Goal: Task Accomplishment & Management: Use online tool/utility

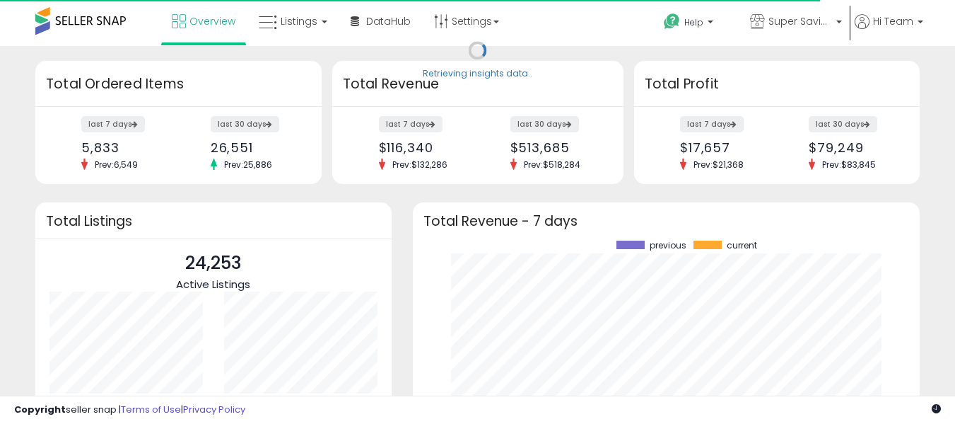
scroll to position [197, 480]
click at [318, 13] on link "Listings" at bounding box center [293, 21] width 90 height 42
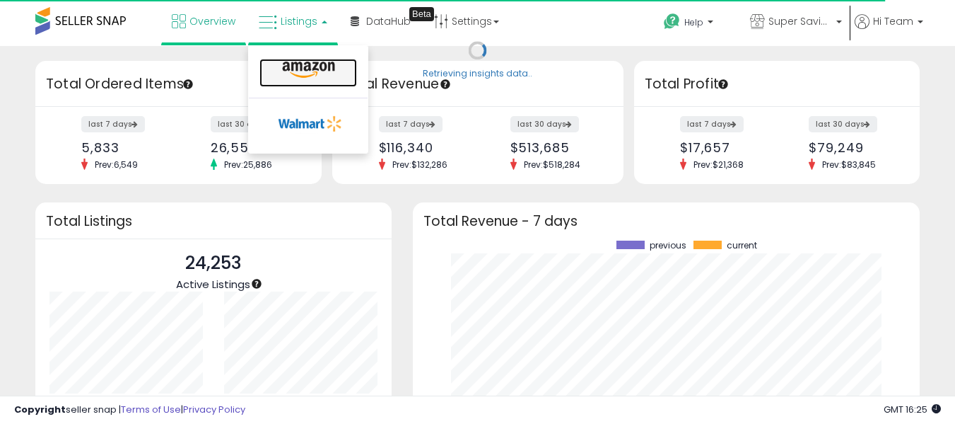
click at [318, 67] on icon at bounding box center [309, 70] width 62 height 18
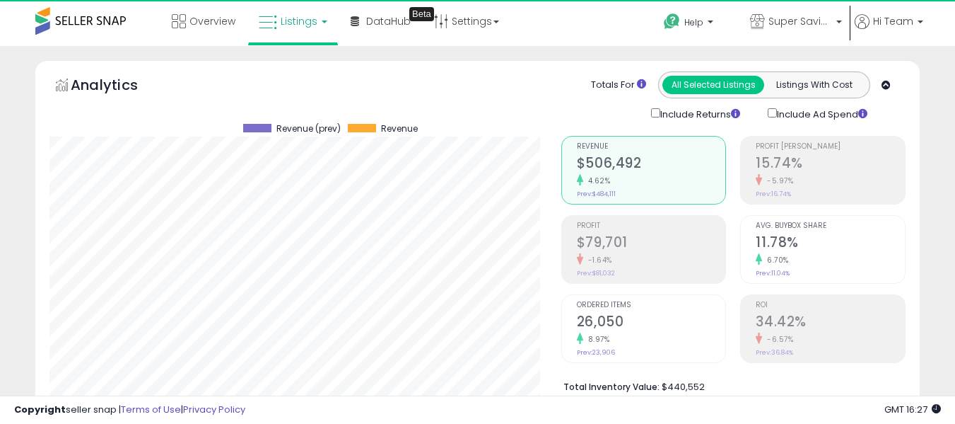
scroll to position [290, 512]
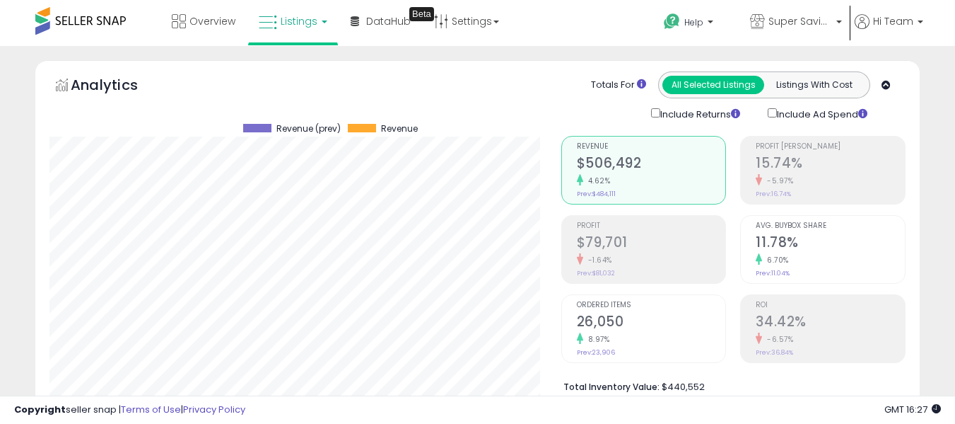
click at [330, 19] on link "Listings" at bounding box center [293, 21] width 90 height 42
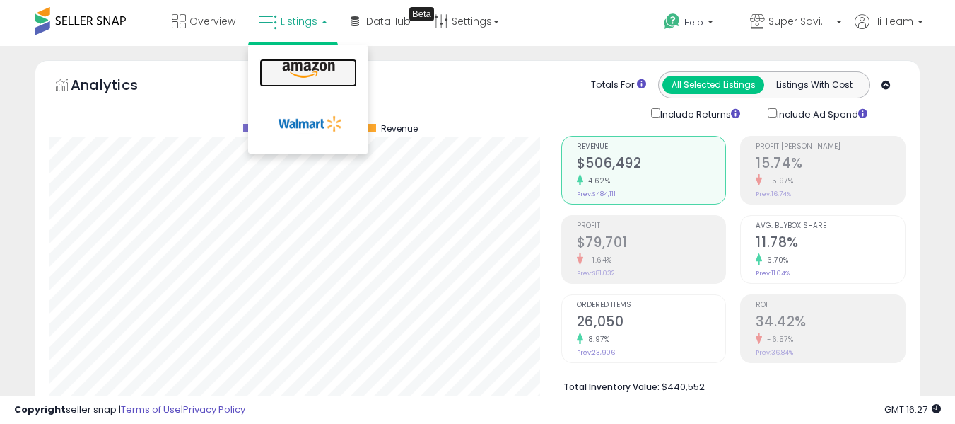
click at [321, 66] on icon at bounding box center [309, 70] width 62 height 18
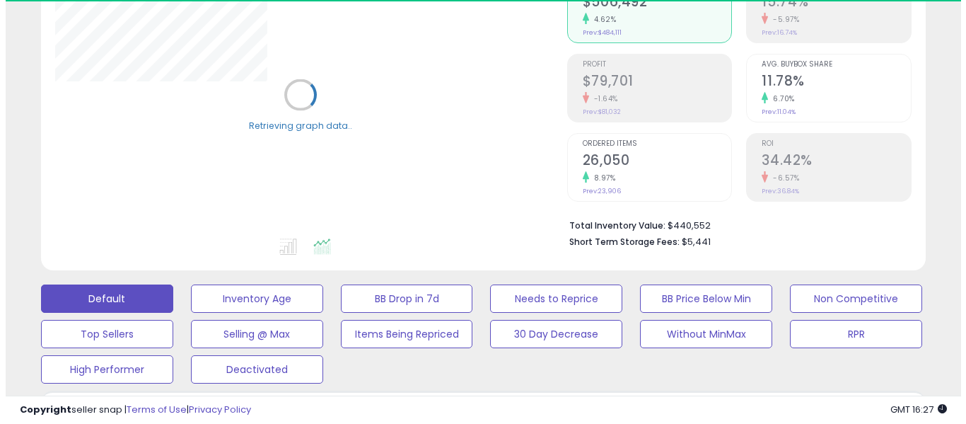
scroll to position [424, 0]
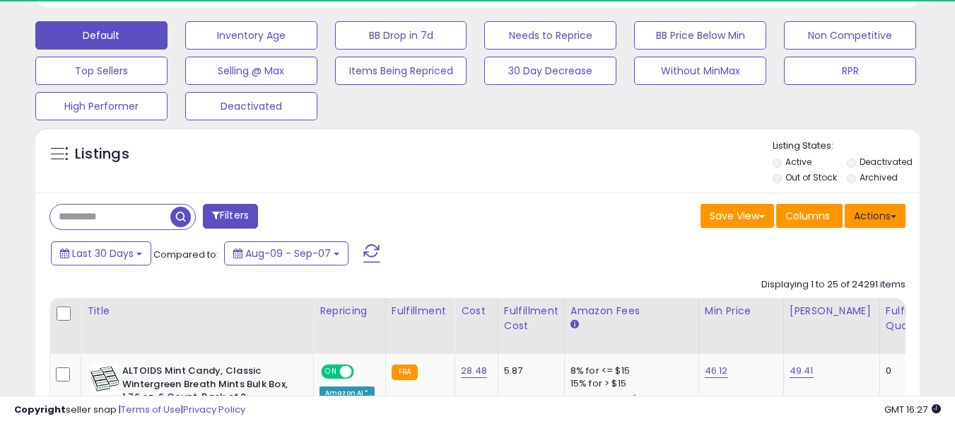
click at [880, 214] on button "Actions" at bounding box center [875, 216] width 61 height 24
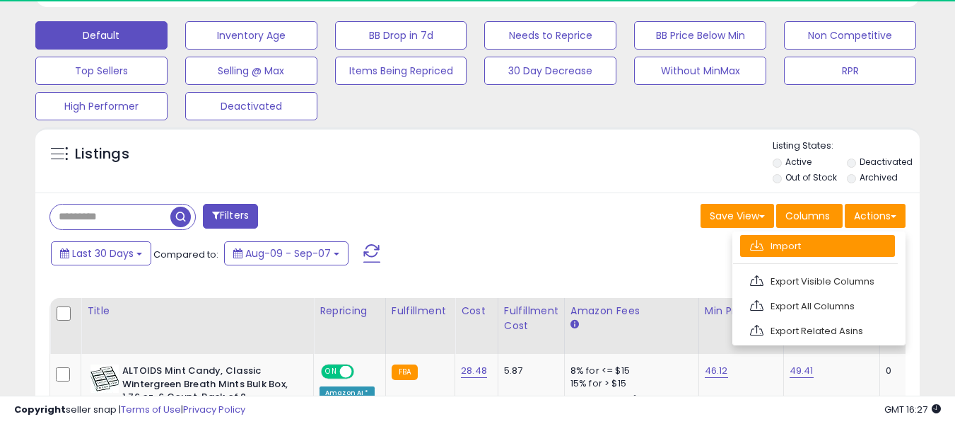
click at [813, 250] on link "Import" at bounding box center [817, 246] width 155 height 22
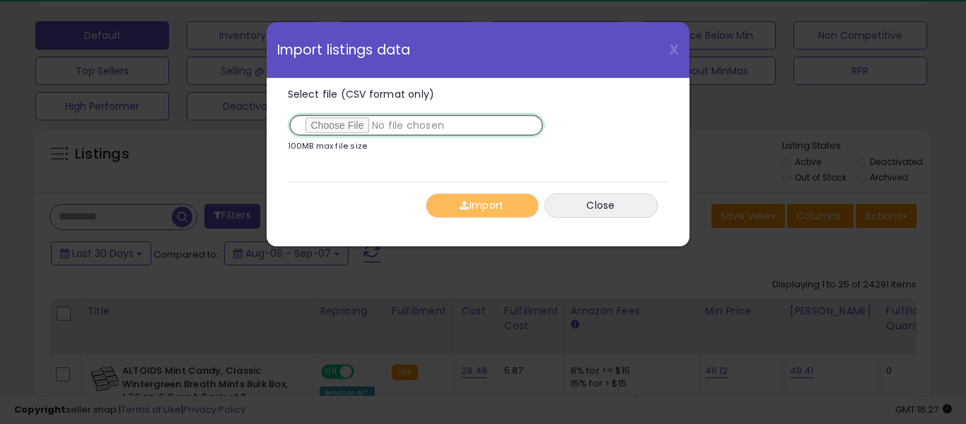
click at [342, 124] on input "Select file (CSV format only)" at bounding box center [416, 125] width 257 height 24
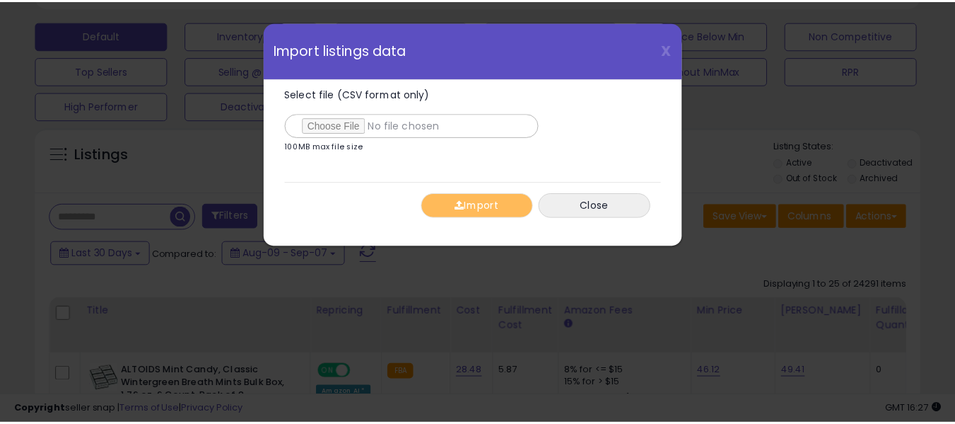
scroll to position [290, 518]
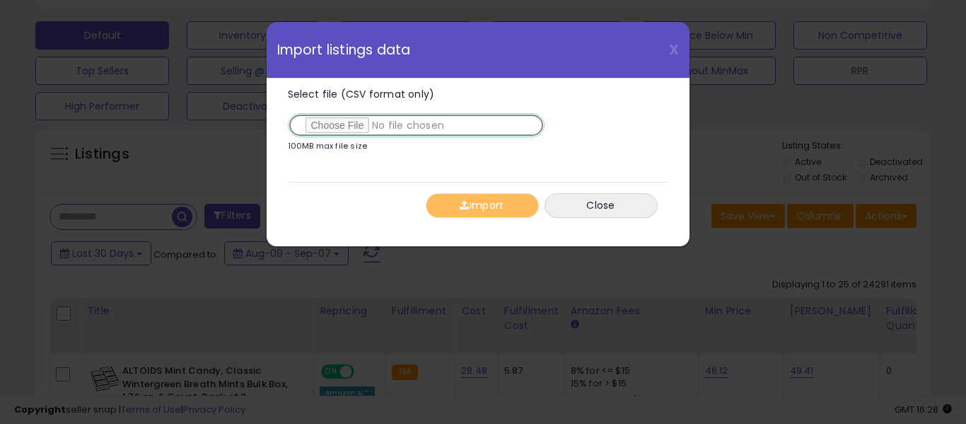
type input "**********"
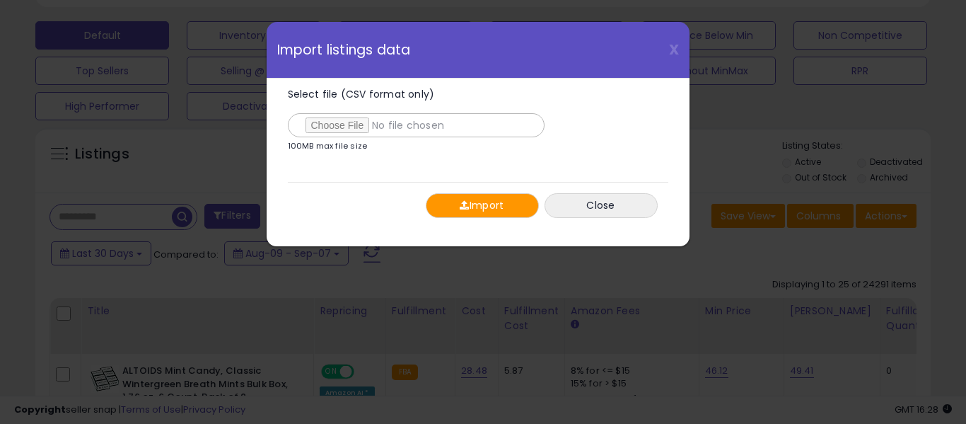
click at [469, 207] on button "Import" at bounding box center [482, 205] width 113 height 25
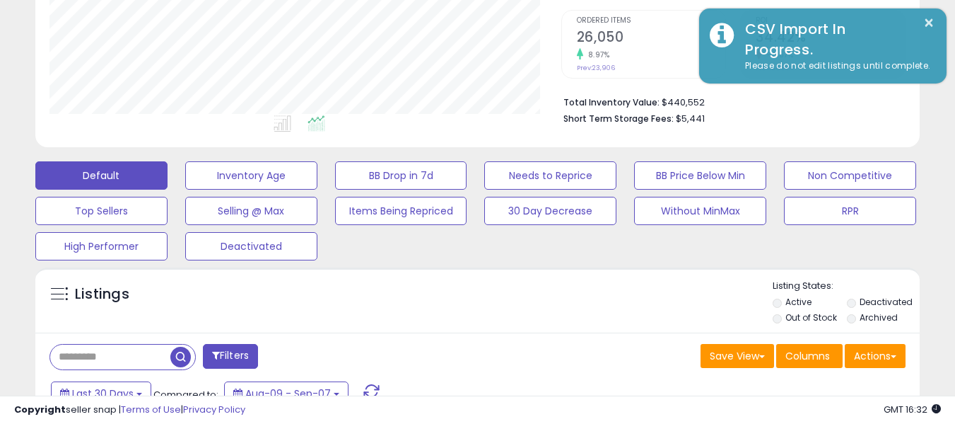
scroll to position [71, 0]
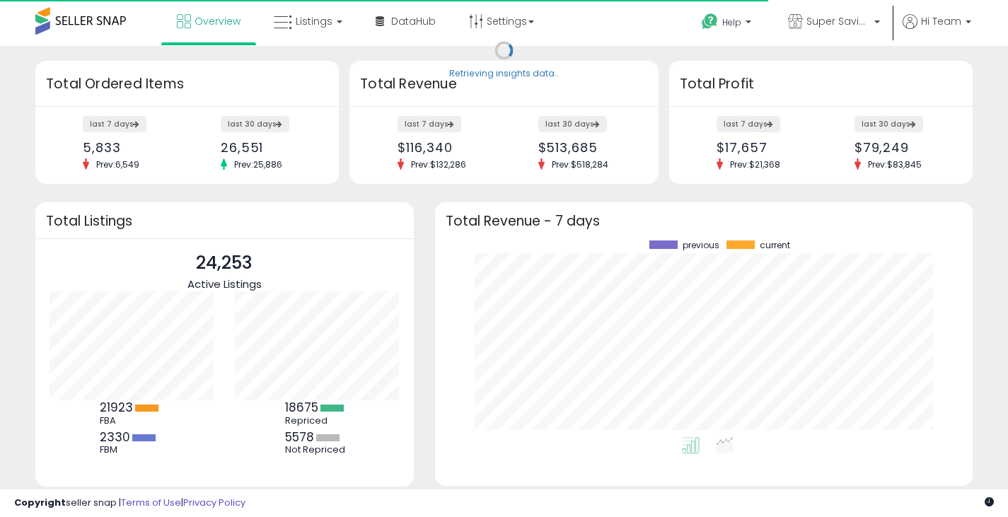
scroll to position [197, 510]
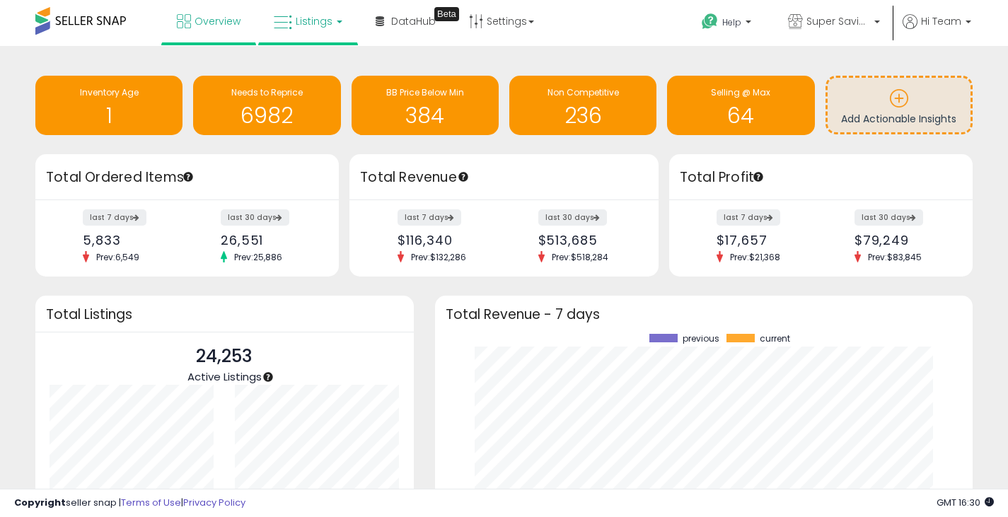
click at [306, 28] on span "Listings" at bounding box center [314, 21] width 37 height 14
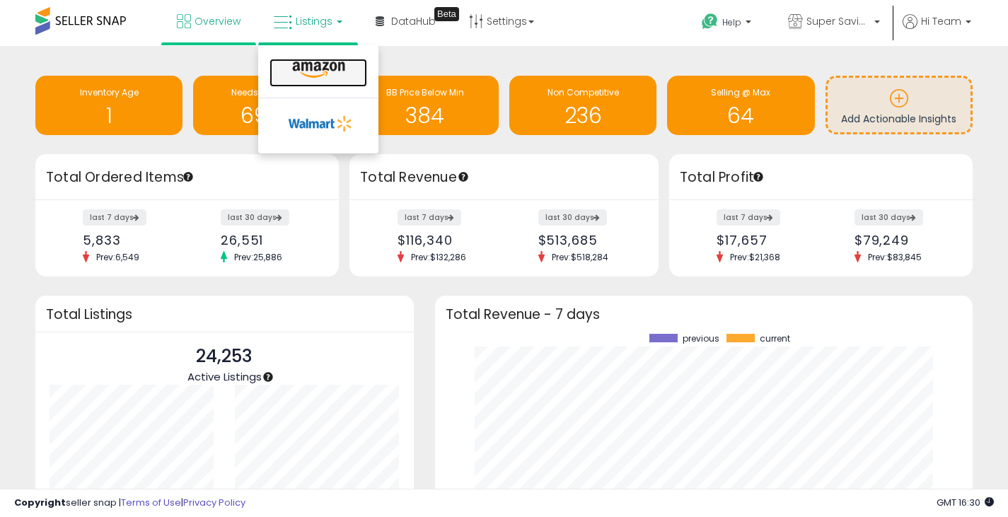
click at [315, 67] on icon at bounding box center [319, 70] width 62 height 18
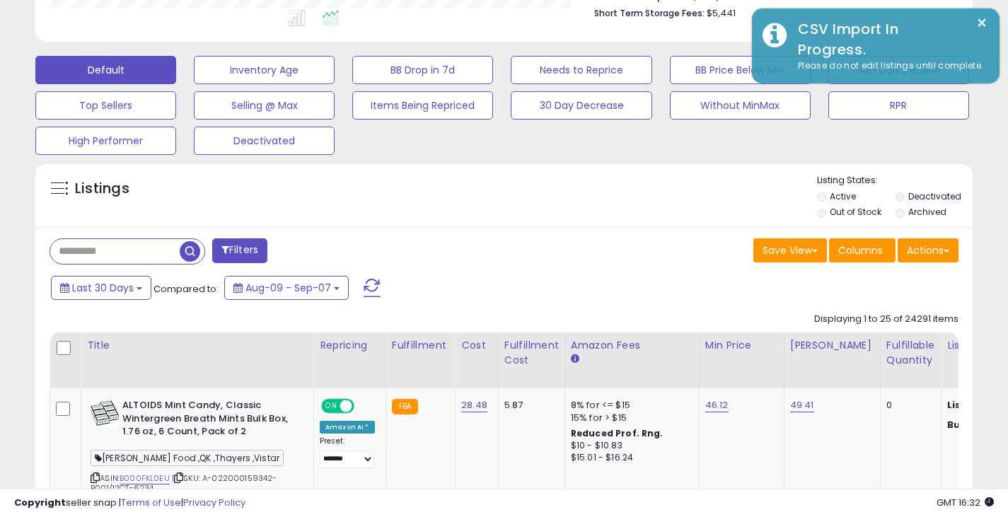
scroll to position [566, 0]
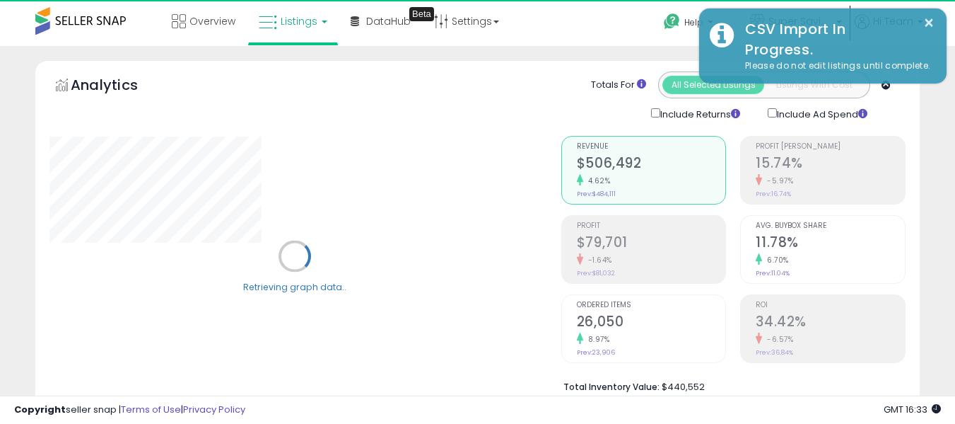
click at [277, 25] on icon at bounding box center [268, 22] width 18 height 18
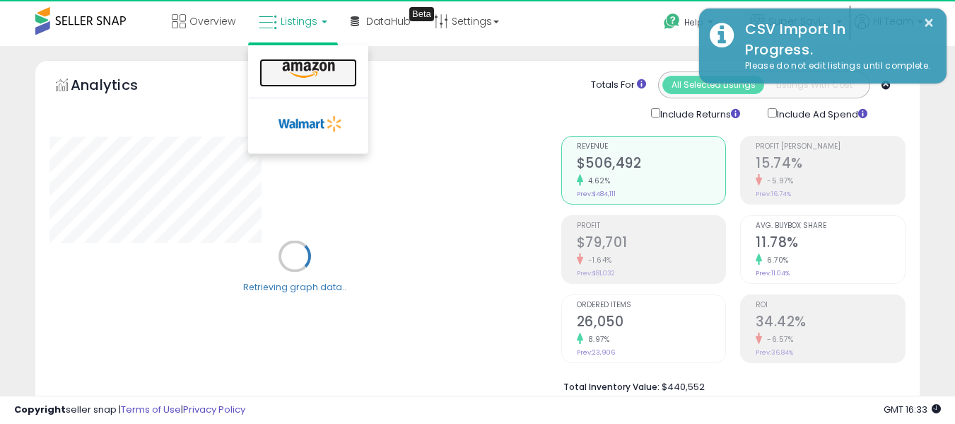
click at [301, 67] on icon at bounding box center [309, 70] width 62 height 18
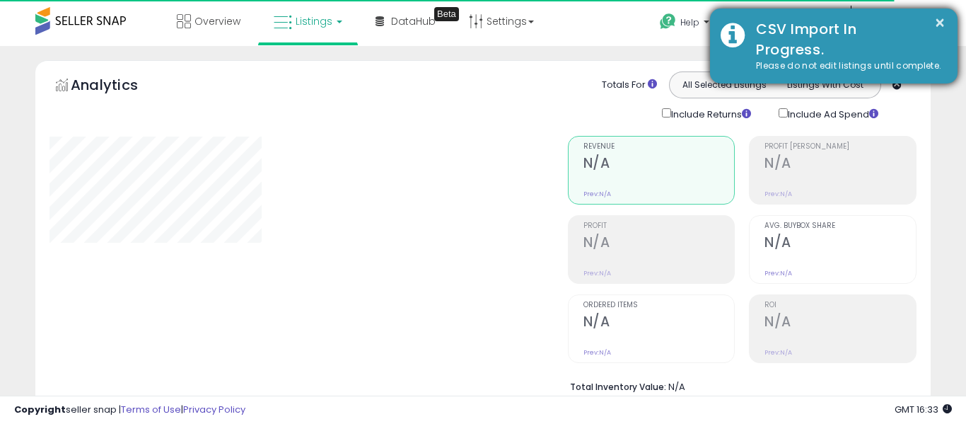
click at [803, 40] on div "CSV Import In Progress." at bounding box center [846, 39] width 202 height 40
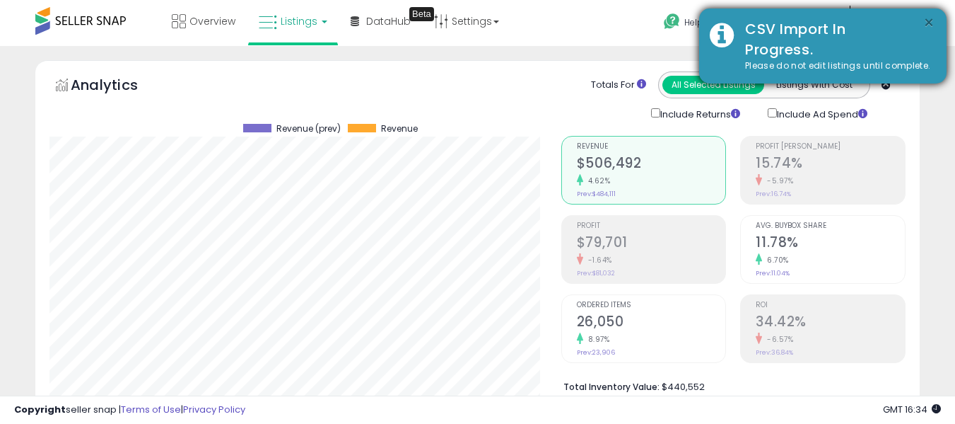
click at [930, 21] on button "×" at bounding box center [929, 23] width 11 height 18
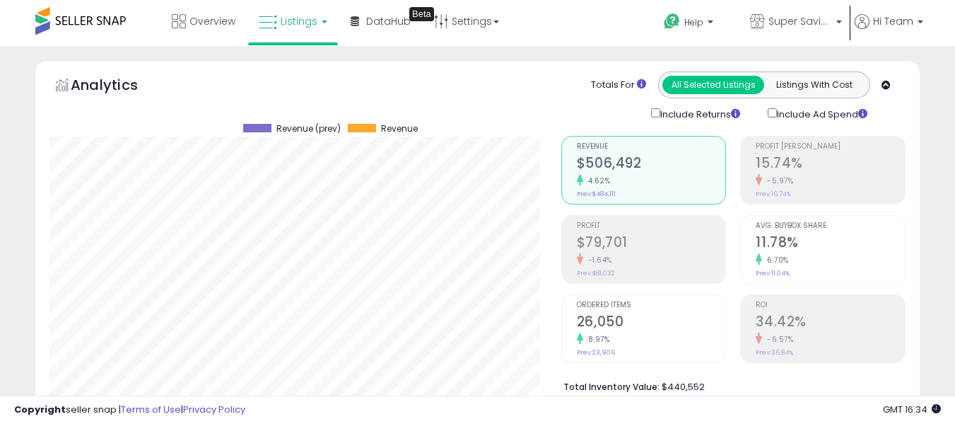
click at [306, 17] on span "Listings" at bounding box center [299, 21] width 37 height 14
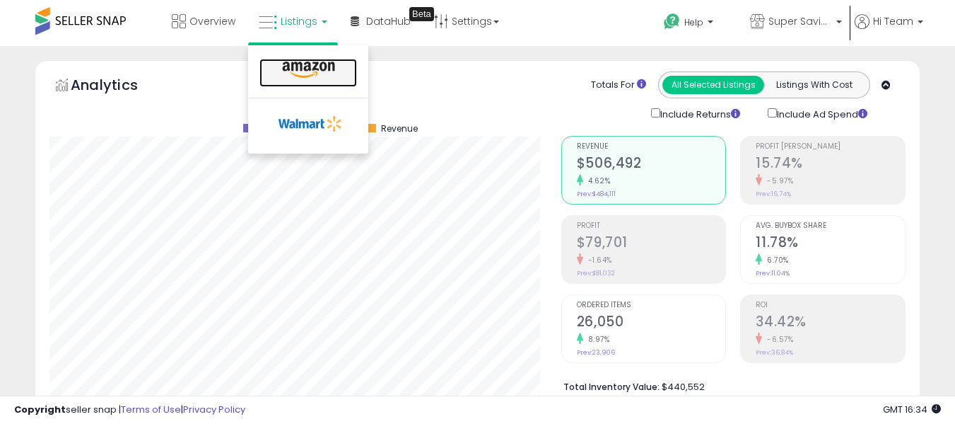
click at [308, 72] on icon at bounding box center [309, 70] width 62 height 18
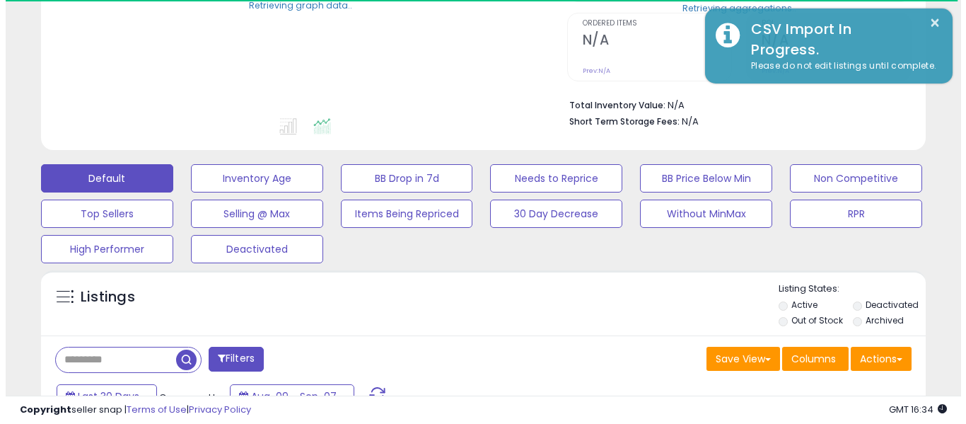
scroll to position [283, 0]
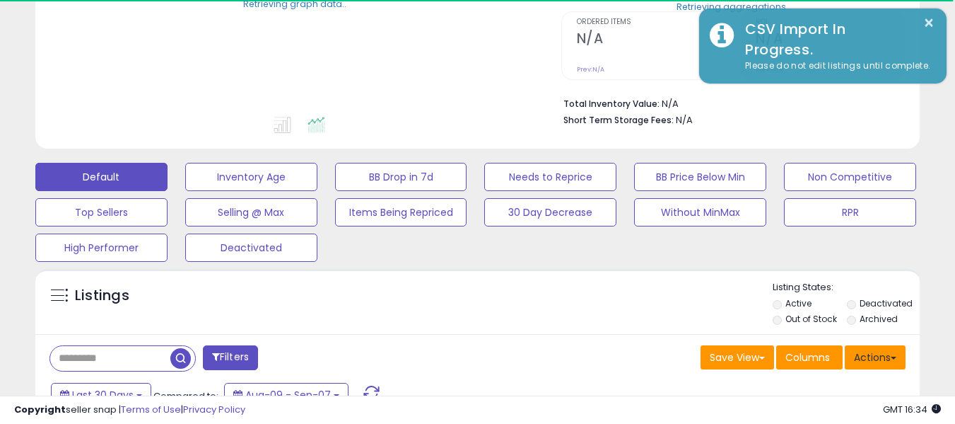
click at [880, 363] on button "Actions" at bounding box center [875, 357] width 61 height 24
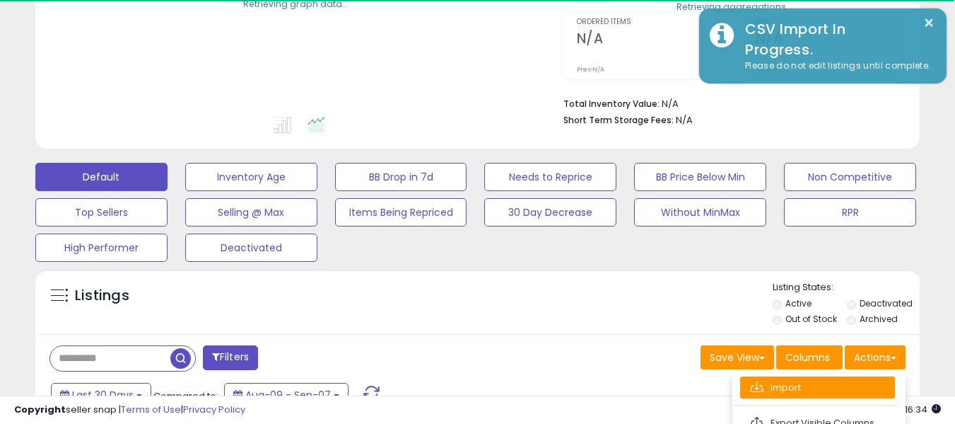
click at [782, 384] on link "Import" at bounding box center [817, 387] width 155 height 22
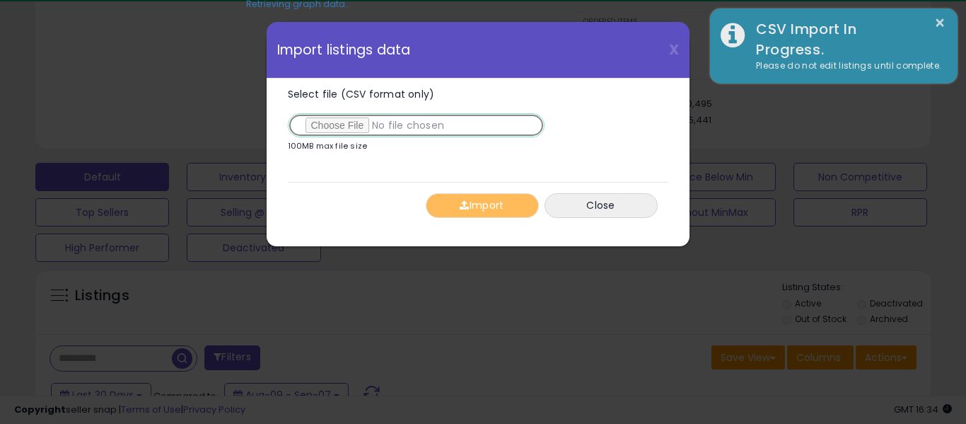
click at [344, 132] on input "Select file (CSV format only)" at bounding box center [416, 125] width 257 height 24
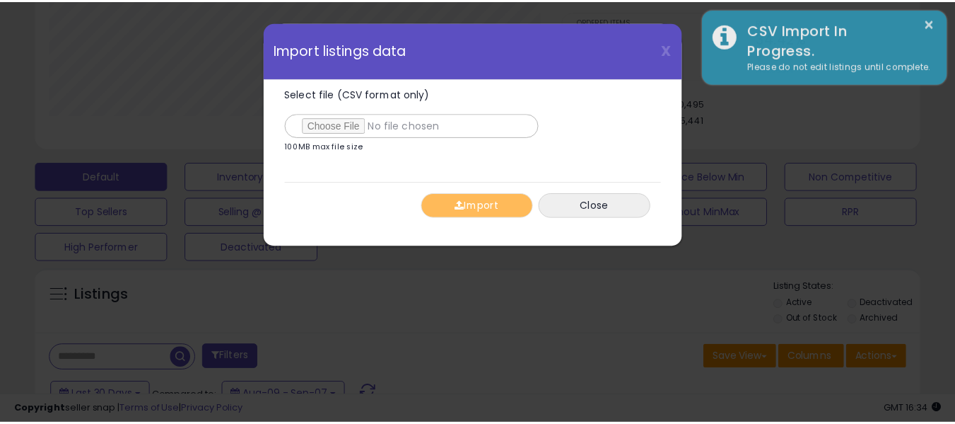
scroll to position [290, 518]
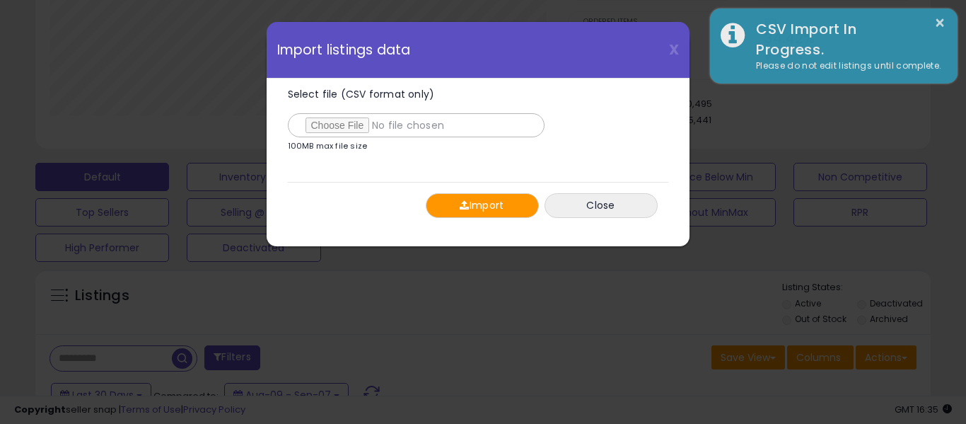
click at [460, 207] on span "button" at bounding box center [464, 205] width 9 height 10
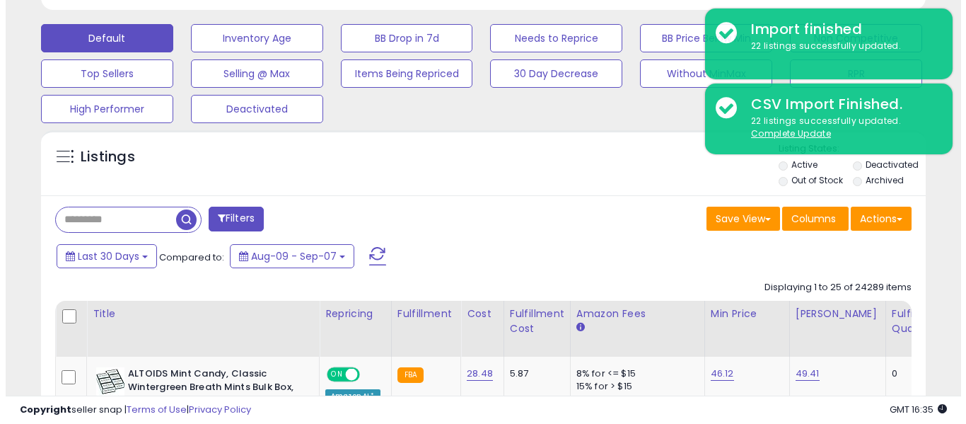
scroll to position [424, 0]
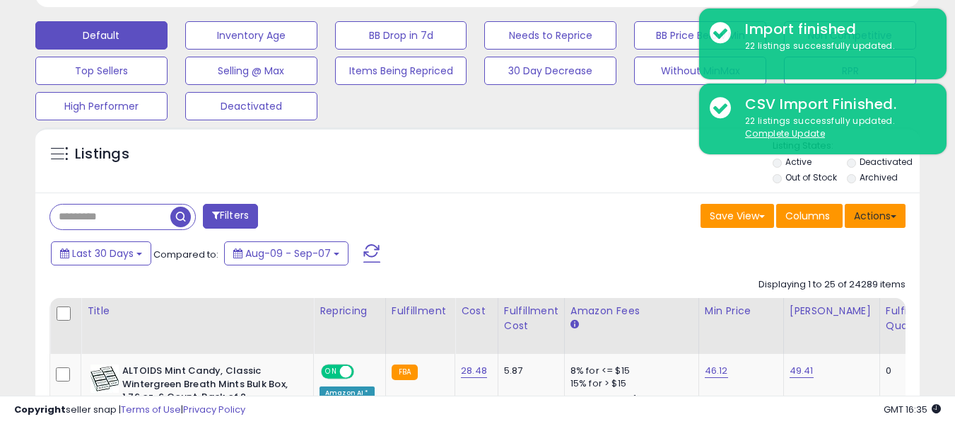
click at [881, 223] on button "Actions" at bounding box center [875, 216] width 61 height 24
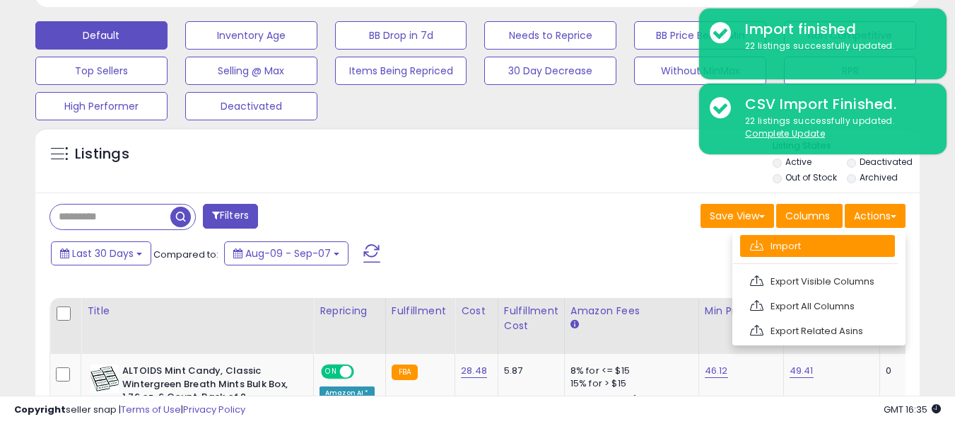
click at [804, 241] on link "Import" at bounding box center [817, 246] width 155 height 22
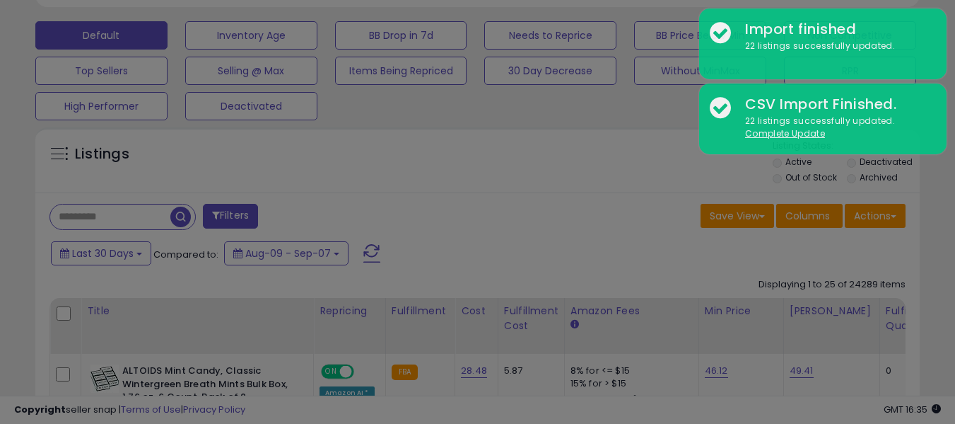
scroll to position [290, 518]
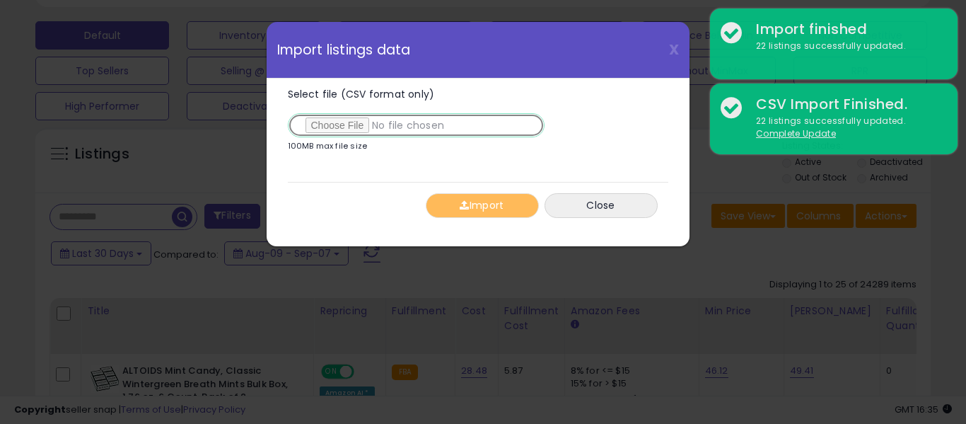
click at [341, 127] on input "Select file (CSV format only)" at bounding box center [416, 125] width 257 height 24
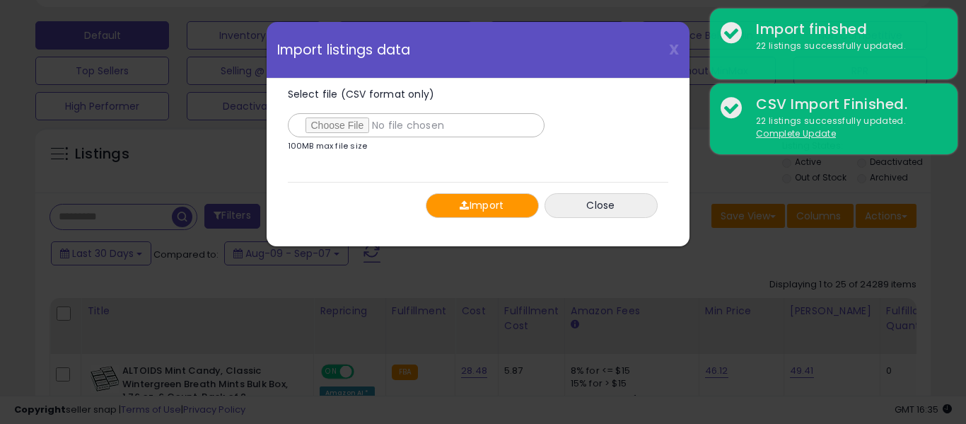
click at [456, 206] on button "Import" at bounding box center [482, 205] width 113 height 25
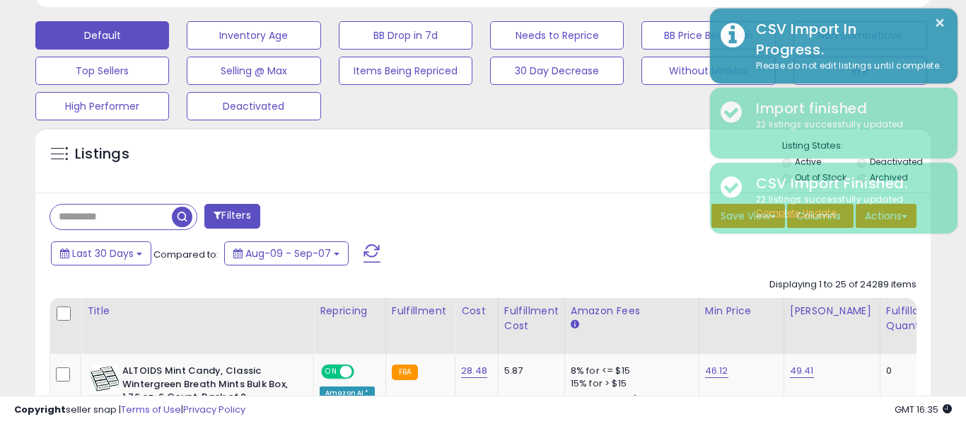
scroll to position [706951, 706729]
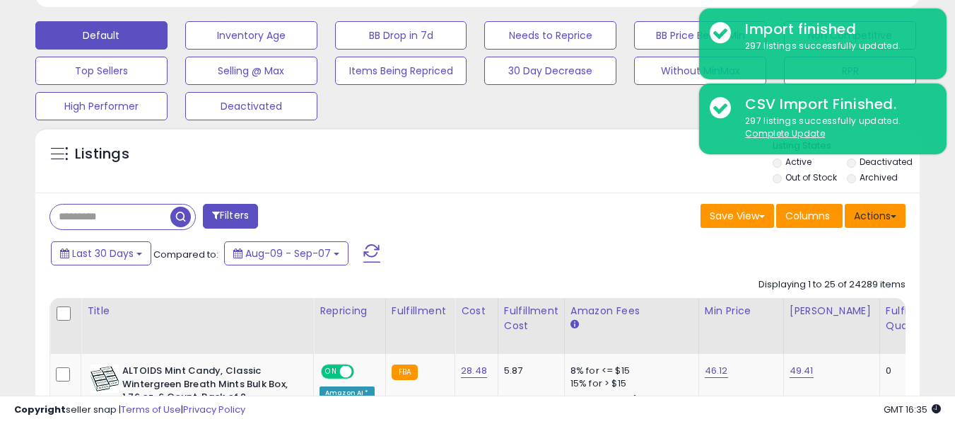
click at [876, 212] on button "Actions" at bounding box center [875, 216] width 61 height 24
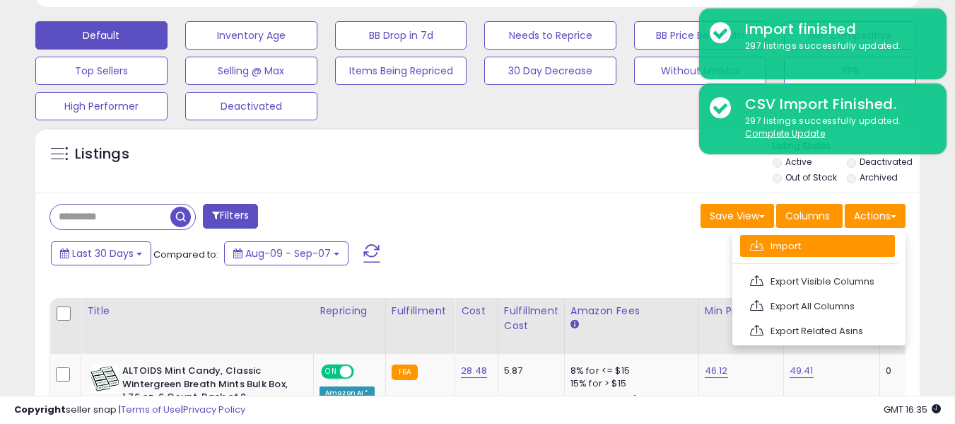
click at [782, 247] on link "Import" at bounding box center [817, 246] width 155 height 22
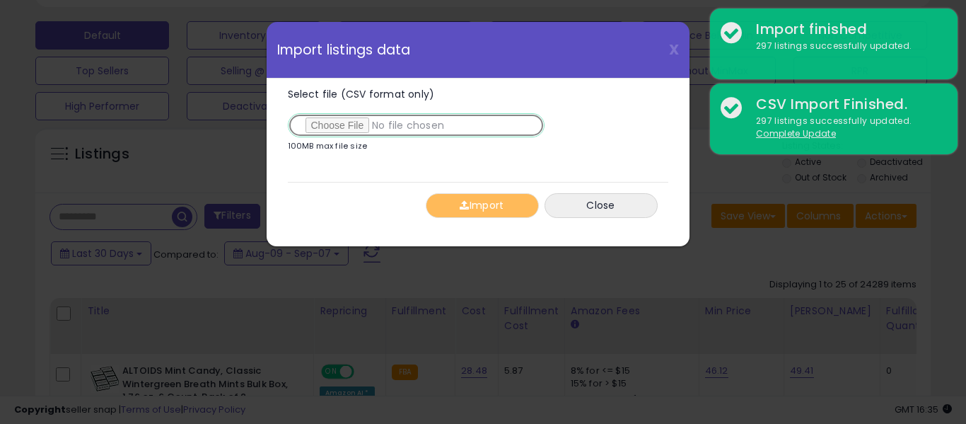
click at [344, 121] on input "Select file (CSV format only)" at bounding box center [416, 125] width 257 height 24
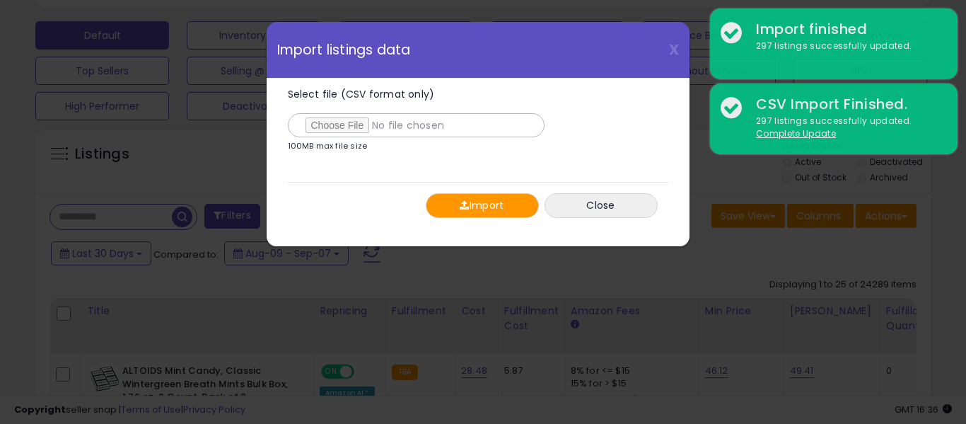
click at [466, 208] on span "button" at bounding box center [464, 205] width 9 height 10
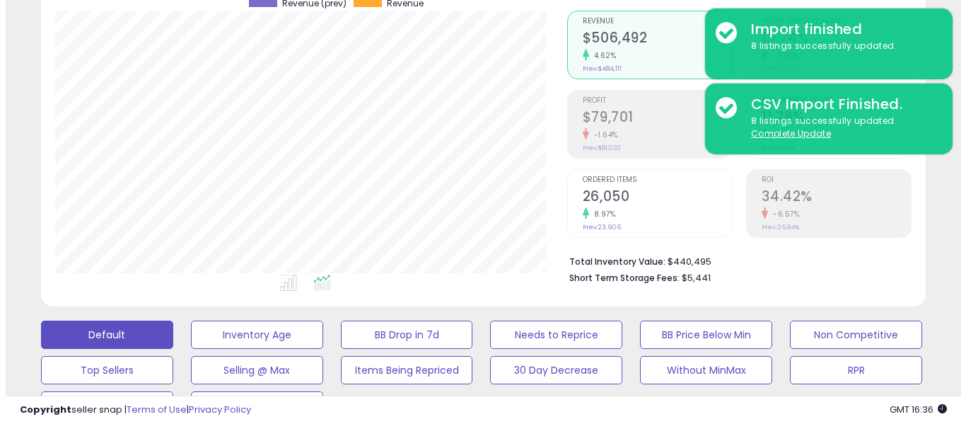
scroll to position [283, 0]
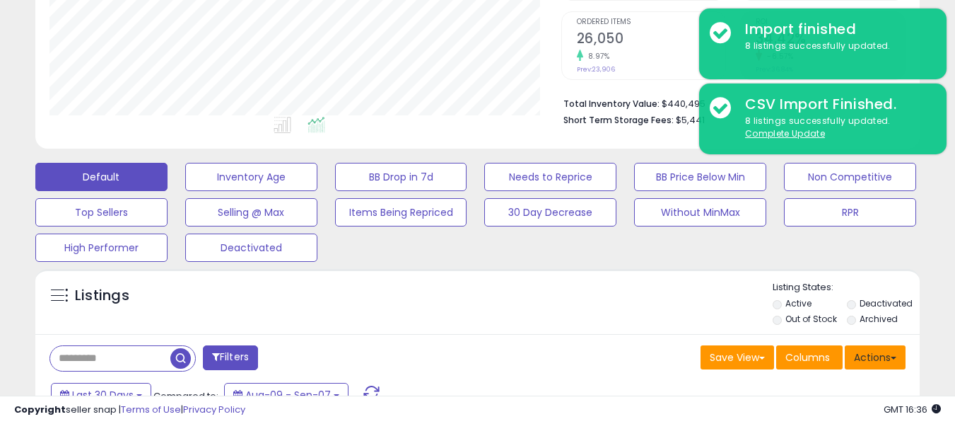
click at [880, 364] on button "Actions" at bounding box center [875, 357] width 61 height 24
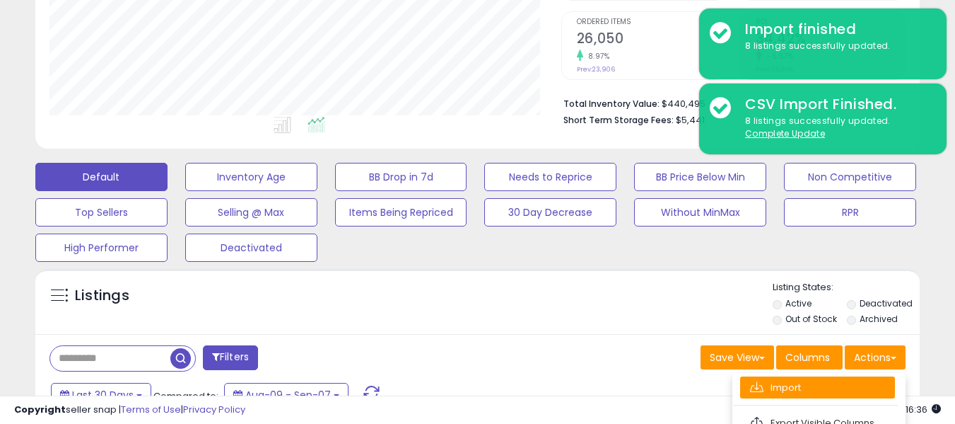
click at [792, 383] on link "Import" at bounding box center [817, 387] width 155 height 22
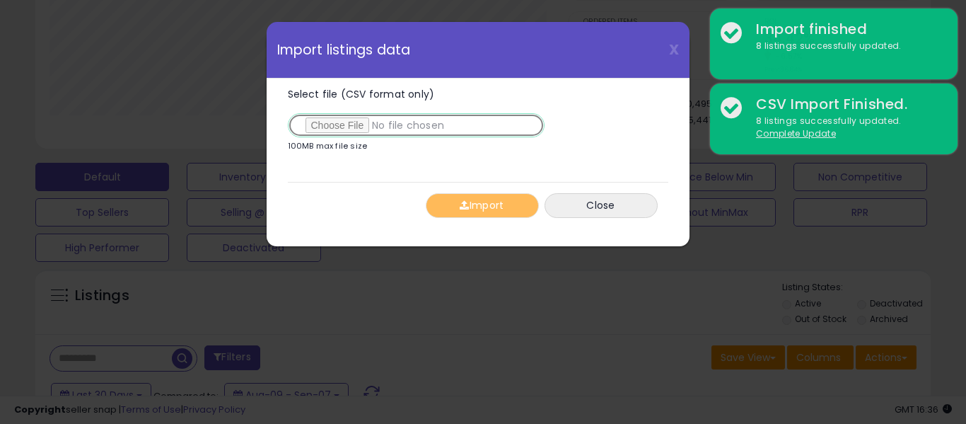
click at [343, 123] on input "Select file (CSV format only)" at bounding box center [416, 125] width 257 height 24
type input "**********"
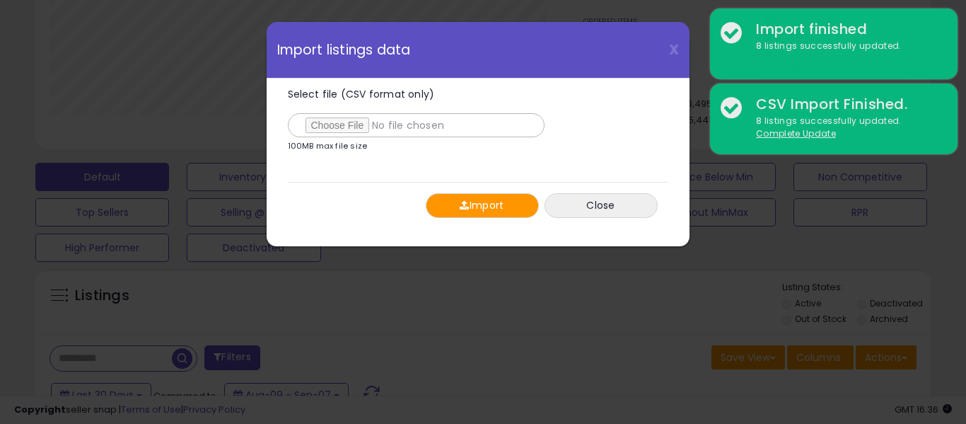
click at [458, 209] on button "Import" at bounding box center [482, 205] width 113 height 25
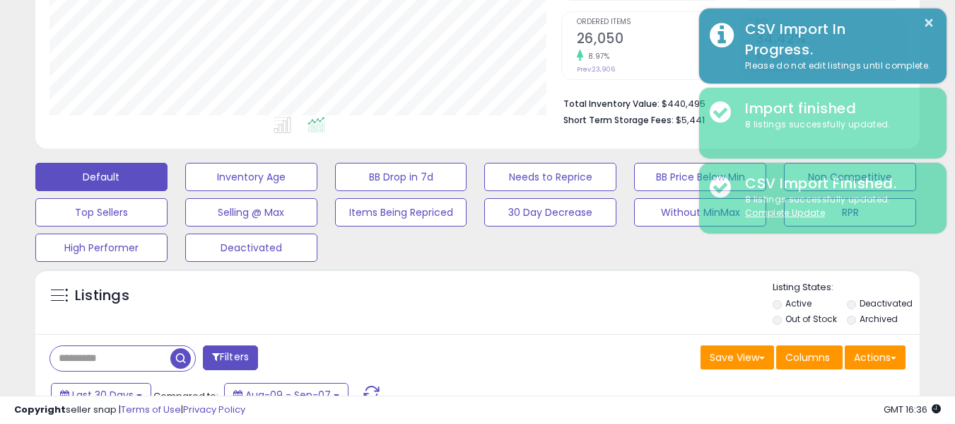
scroll to position [706951, 706729]
